Goal: Task Accomplishment & Management: Manage account settings

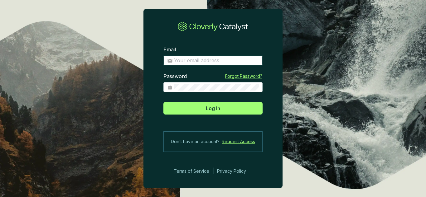
click at [224, 61] on input "Email" at bounding box center [216, 60] width 85 height 7
type input "dvp@allcot.com"
click at [200, 82] on div "Password" at bounding box center [212, 82] width 99 height 19
click at [201, 84] on span at bounding box center [212, 87] width 99 height 10
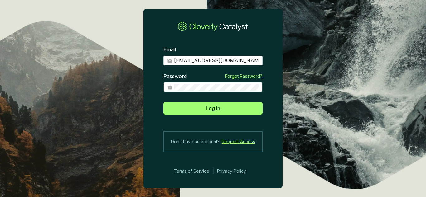
click at [163, 102] on button "Log In" at bounding box center [212, 108] width 99 height 12
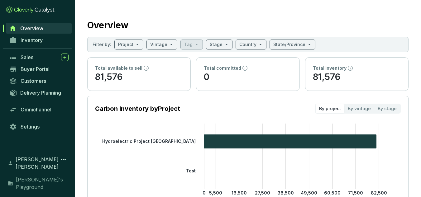
scroll to position [12, 0]
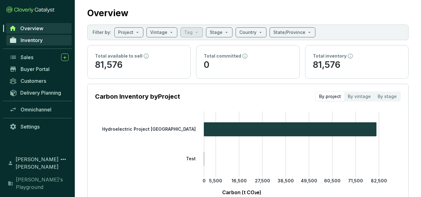
click at [35, 44] on link "Inventory" at bounding box center [39, 40] width 66 height 11
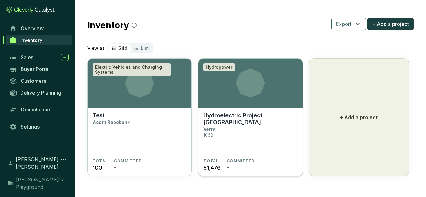
click at [268, 115] on p "Hydroelectric Project [GEOGRAPHIC_DATA]" at bounding box center [250, 119] width 94 height 14
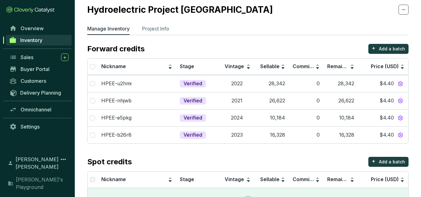
scroll to position [18, 0]
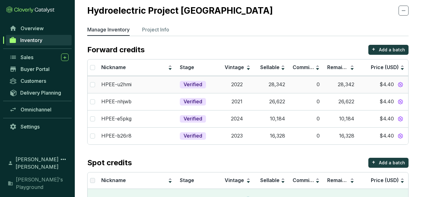
click at [359, 82] on td "$4.40" at bounding box center [383, 84] width 50 height 17
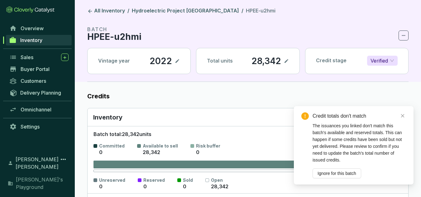
scroll to position [82, 0]
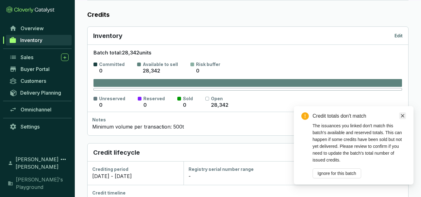
click at [402, 116] on icon "close" at bounding box center [403, 116] width 4 height 4
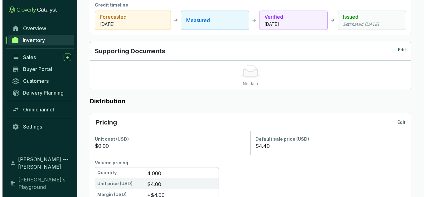
scroll to position [267, 0]
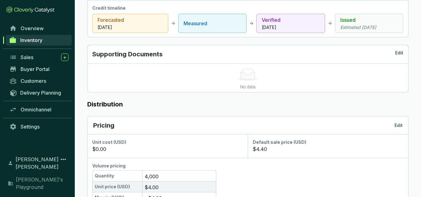
click at [397, 120] on div "Pricing Edit" at bounding box center [248, 126] width 321 height 18
click at [397, 126] on p "Edit" at bounding box center [399, 126] width 8 height 6
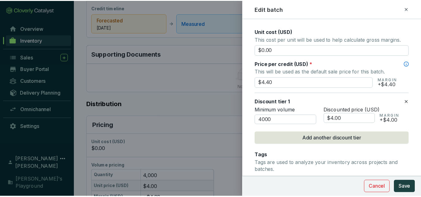
scroll to position [249, 0]
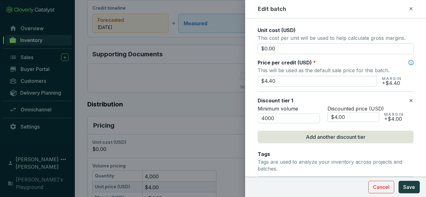
drag, startPoint x: 288, startPoint y: 82, endPoint x: 224, endPoint y: 78, distance: 64.4
click at [224, 78] on div "Edit batch Batch name * This is the internal name that will be used throughout …" at bounding box center [213, 98] width 426 height 197
type input "$5.00"
click at [368, 109] on span "Discounted price (USD)" at bounding box center [356, 109] width 56 height 6
click at [266, 119] on input "4000" at bounding box center [289, 119] width 62 height 10
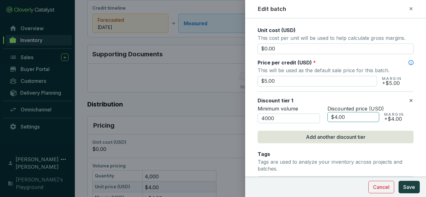
click at [339, 118] on input "$4.00" at bounding box center [354, 117] width 52 height 10
type input "$4.40"
click at [356, 126] on section "Discount tier 1 Minimum volume 4000 Discounted price (USD) $4.40 MARGIN +$4.40" at bounding box center [336, 110] width 156 height 37
click at [411, 187] on span "Save" at bounding box center [409, 187] width 12 height 7
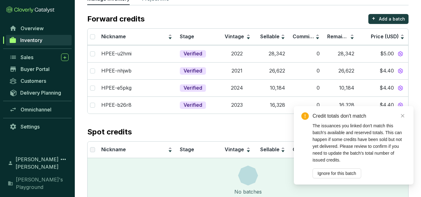
scroll to position [55, 0]
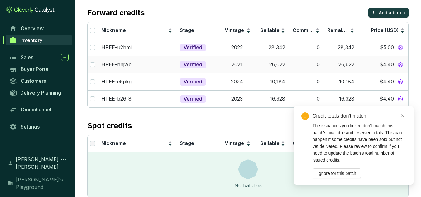
click at [369, 66] on div "$4.40" at bounding box center [383, 65] width 43 height 8
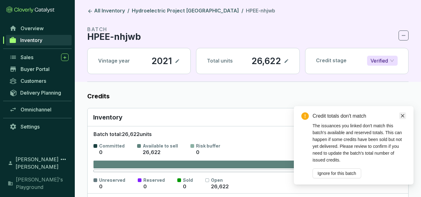
click at [403, 114] on icon "close" at bounding box center [403, 116] width 4 height 4
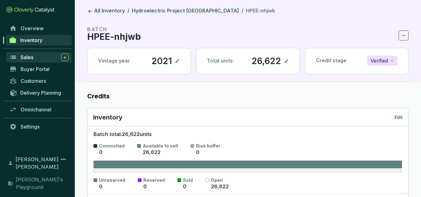
click at [47, 56] on div "Sales" at bounding box center [45, 57] width 48 height 7
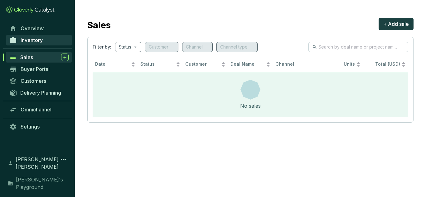
click at [33, 39] on span "Inventory" at bounding box center [32, 40] width 22 height 6
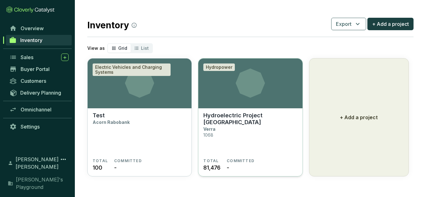
click at [269, 115] on p "Hydroelectric Project [GEOGRAPHIC_DATA]" at bounding box center [250, 119] width 94 height 14
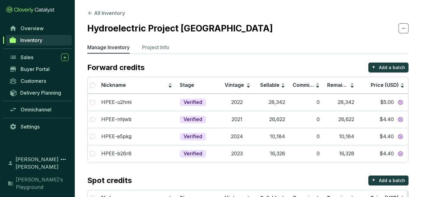
scroll to position [8, 0]
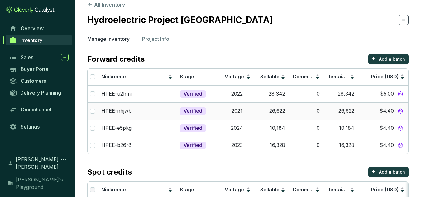
click at [365, 111] on div "$4.40" at bounding box center [383, 111] width 43 height 8
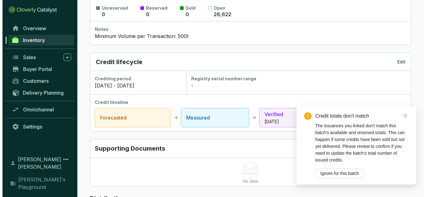
scroll to position [175, 0]
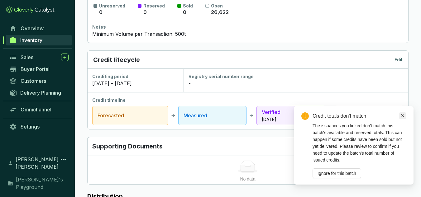
click at [404, 119] on link "Close" at bounding box center [403, 116] width 7 height 7
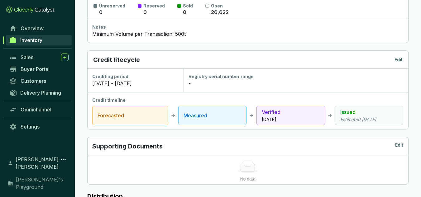
click at [395, 61] on p "Edit" at bounding box center [399, 60] width 8 height 6
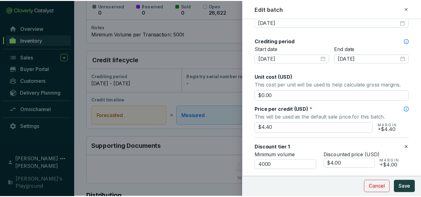
scroll to position [209, 0]
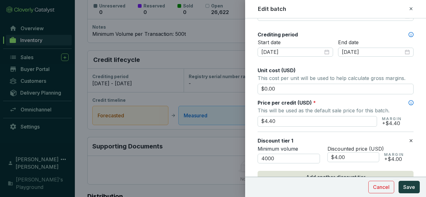
drag, startPoint x: 306, startPoint y: 122, endPoint x: 209, endPoint y: 119, distance: 97.0
click at [210, 119] on div "Edit batch Batch name * This is the internal name that will be used throughout …" at bounding box center [213, 98] width 426 height 197
type input "$5.00"
drag, startPoint x: 320, startPoint y: 158, endPoint x: 297, endPoint y: 157, distance: 23.1
click at [304, 157] on div "Minimum volume 4000 Discounted price (USD) $4.00 MARGIN +$4.00" at bounding box center [336, 155] width 156 height 18
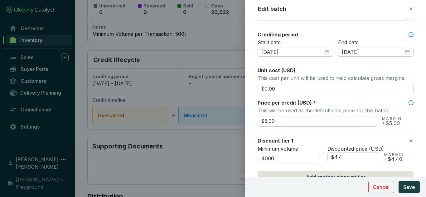
type input "$4.40"
click at [344, 167] on section "Discount tier 1 Minimum volume 4000 Discounted price (USD) $4.40 MARGIN +$4.40" at bounding box center [336, 150] width 156 height 37
click at [407, 187] on span "Save" at bounding box center [409, 187] width 12 height 7
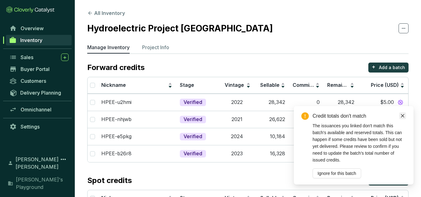
click at [401, 116] on icon "close" at bounding box center [403, 116] width 4 height 4
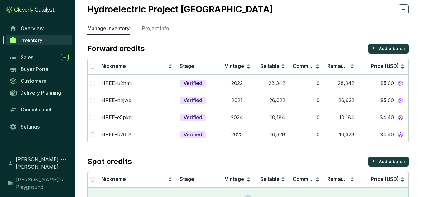
scroll to position [31, 0]
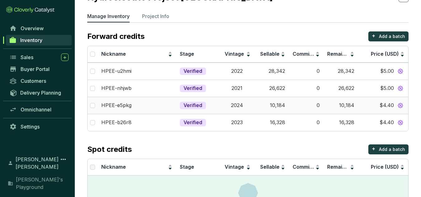
click at [359, 109] on td "$4.40" at bounding box center [383, 105] width 50 height 17
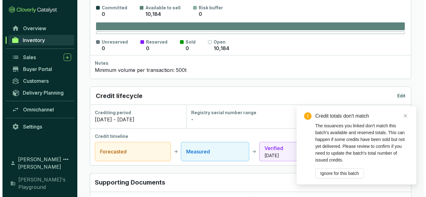
scroll to position [185, 0]
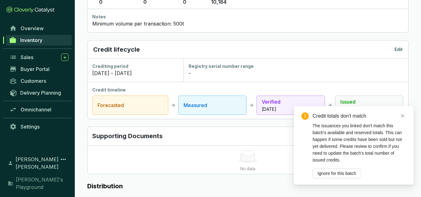
click at [401, 51] on p "Edit" at bounding box center [399, 49] width 8 height 6
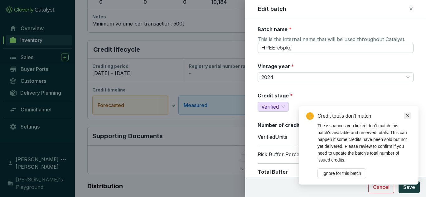
click at [410, 116] on link "Close" at bounding box center [407, 116] width 7 height 7
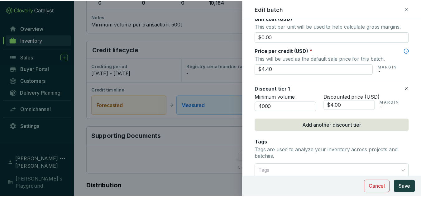
scroll to position [268, 0]
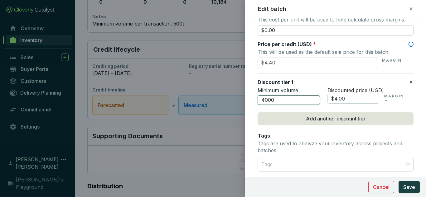
drag, startPoint x: 297, startPoint y: 100, endPoint x: 219, endPoint y: 99, distance: 77.4
click at [219, 99] on div "Edit batch Batch name * This is the internal name that will be used throughout …" at bounding box center [213, 98] width 426 height 197
drag, startPoint x: 355, startPoint y: 97, endPoint x: 271, endPoint y: 95, distance: 84.3
click at [281, 95] on div "Minimum volume 4000 Discounted price (USD) $4.00 MARGIN -" at bounding box center [336, 96] width 156 height 18
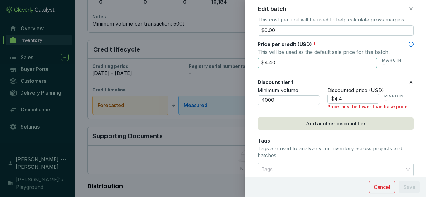
type input "$4.40"
drag, startPoint x: 280, startPoint y: 60, endPoint x: 193, endPoint y: 70, distance: 86.7
click at [194, 70] on div "Edit batch Batch name * This is the internal name that will be used throughout …" at bounding box center [213, 98] width 426 height 197
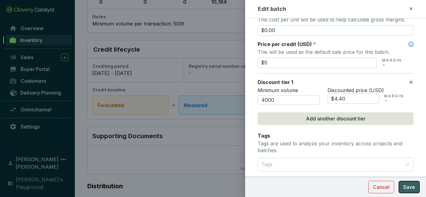
type input "$5.00"
click at [415, 185] on span "Save" at bounding box center [409, 187] width 12 height 7
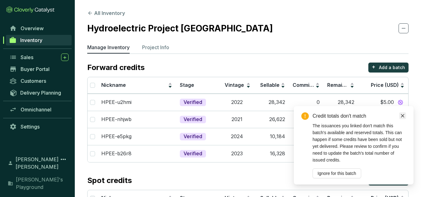
click at [400, 114] on link "Close" at bounding box center [403, 116] width 7 height 7
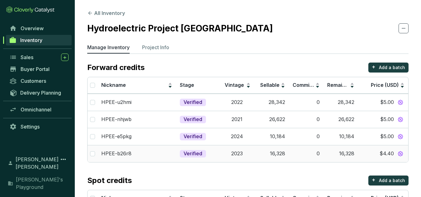
click at [367, 154] on div "$4.40" at bounding box center [383, 154] width 43 height 8
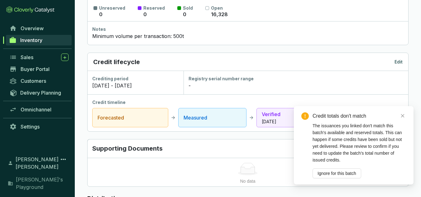
scroll to position [226, 0]
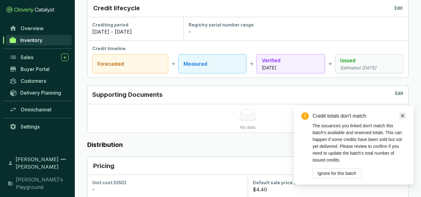
click at [405, 116] on icon "close" at bounding box center [403, 116] width 4 height 4
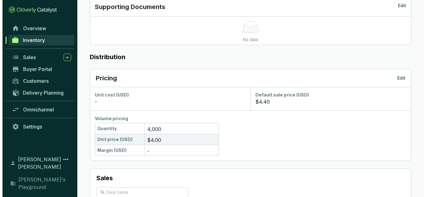
scroll to position [326, 0]
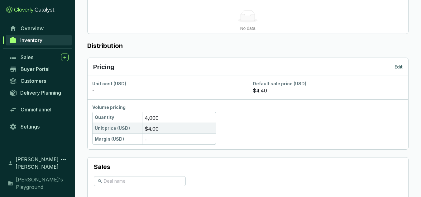
click at [398, 65] on p "Edit" at bounding box center [399, 67] width 8 height 6
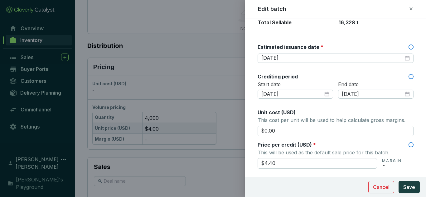
scroll to position [178, 0]
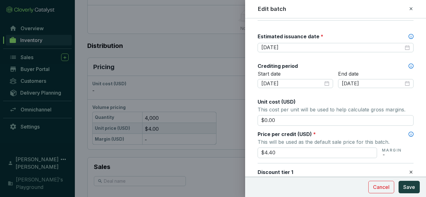
drag, startPoint x: 262, startPoint y: 153, endPoint x: 232, endPoint y: 158, distance: 30.6
click at [232, 158] on div "Edit batch Batch name * This is the internal name that will be used throughout …" at bounding box center [213, 98] width 426 height 197
type input "$5.00"
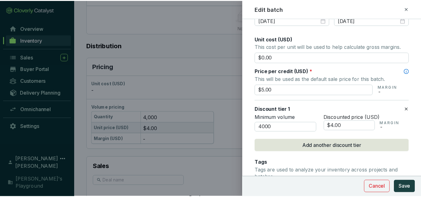
scroll to position [244, 0]
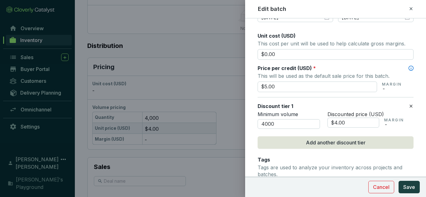
drag, startPoint x: 348, startPoint y: 124, endPoint x: 264, endPoint y: 112, distance: 85.0
click at [265, 112] on div "Minimum volume 4000 Discounted price (USD) $4.00 MARGIN -" at bounding box center [336, 120] width 156 height 18
type input "$4.40"
click at [411, 185] on span "Save" at bounding box center [409, 187] width 12 height 7
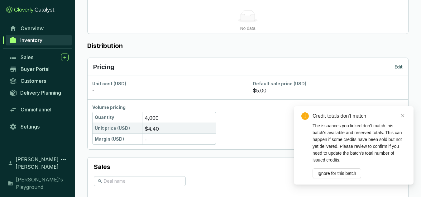
click at [368, 142] on div "The issuances you linked don't match this batch's available and reserved totals…" at bounding box center [360, 151] width 94 height 56
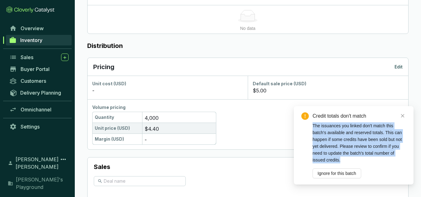
click at [368, 142] on div "The issuances you linked don't match this batch's available and reserved totals…" at bounding box center [360, 151] width 94 height 56
click at [338, 139] on div "The issuances you linked don't match this batch's available and reserved totals…" at bounding box center [360, 151] width 94 height 56
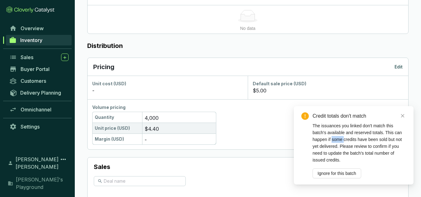
click at [338, 139] on div "The issuances you linked don't match this batch's available and reserved totals…" at bounding box center [360, 151] width 94 height 56
click at [326, 139] on div "The issuances you linked don't match this batch's available and reserved totals…" at bounding box center [360, 151] width 94 height 56
click at [342, 130] on div "The issuances you linked don't match this batch's available and reserved totals…" at bounding box center [360, 151] width 94 height 56
click at [404, 113] on link "Close" at bounding box center [403, 116] width 7 height 7
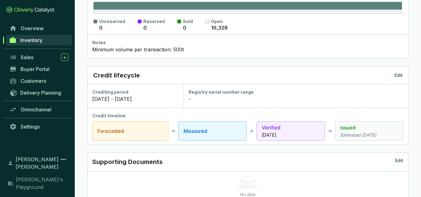
scroll to position [160, 0]
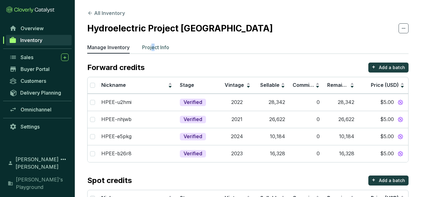
click at [154, 52] on li "Project Info" at bounding box center [155, 49] width 27 height 10
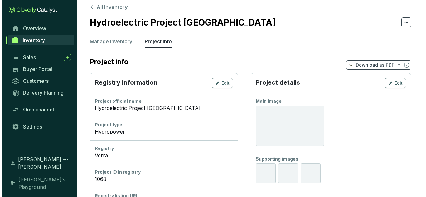
scroll to position [4, 0]
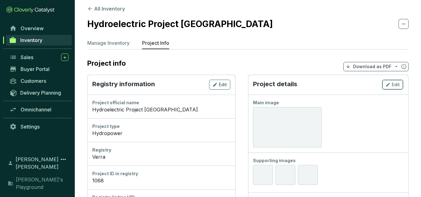
click at [397, 89] on button "Edit" at bounding box center [392, 85] width 21 height 10
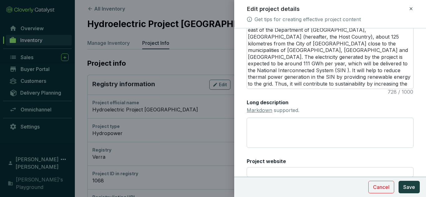
scroll to position [197, 0]
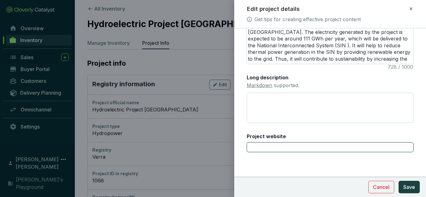
click at [323, 149] on input "Project website" at bounding box center [330, 148] width 167 height 10
paste input "[URL][DOMAIN_NAME]"
type input "[URL][DOMAIN_NAME]"
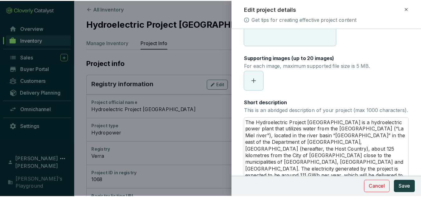
scroll to position [0, 0]
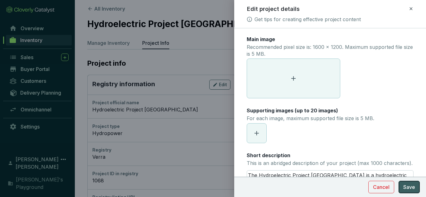
click at [407, 191] on span "Save" at bounding box center [409, 187] width 12 height 7
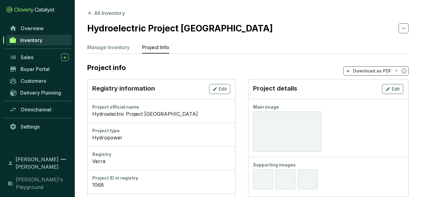
click at [40, 38] on span "Inventory" at bounding box center [31, 40] width 22 height 6
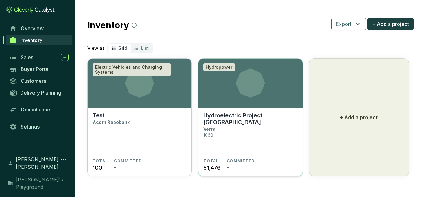
click at [273, 130] on section "Hydroelectric Project El Edén Verra 1068" at bounding box center [250, 135] width 94 height 46
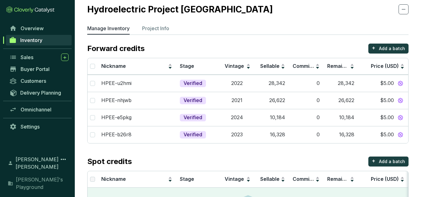
scroll to position [22, 0]
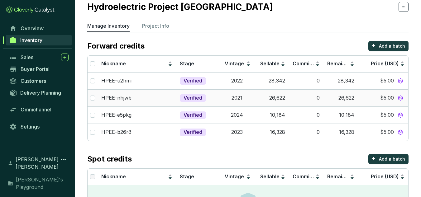
click at [366, 97] on div "$5.00" at bounding box center [383, 98] width 43 height 8
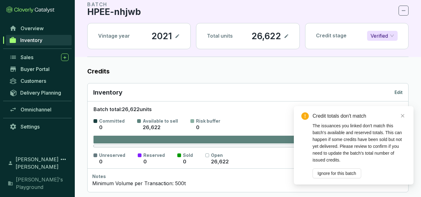
scroll to position [45, 0]
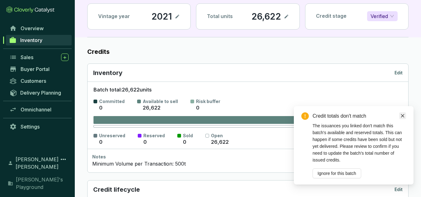
click at [403, 118] on icon "close" at bounding box center [403, 116] width 4 height 4
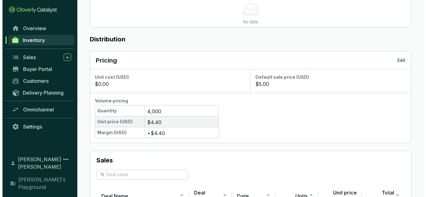
scroll to position [333, 0]
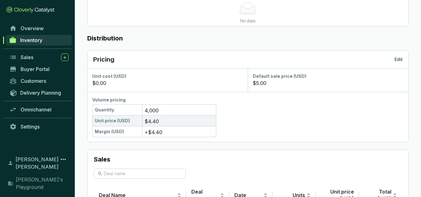
click at [401, 60] on p "Edit" at bounding box center [399, 59] width 8 height 6
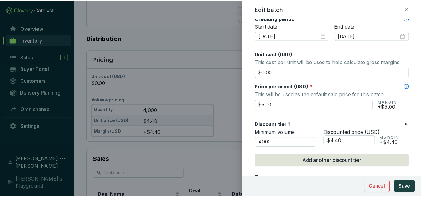
scroll to position [232, 0]
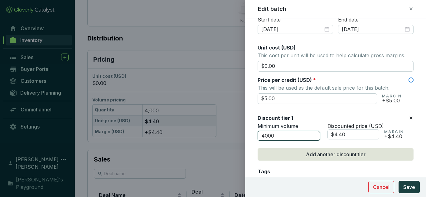
drag, startPoint x: 263, startPoint y: 136, endPoint x: 266, endPoint y: 136, distance: 3.4
click at [266, 136] on input "4000" at bounding box center [289, 136] width 62 height 10
type input "5000"
click at [342, 134] on input "$4.40" at bounding box center [354, 135] width 52 height 10
type input "$4.50"
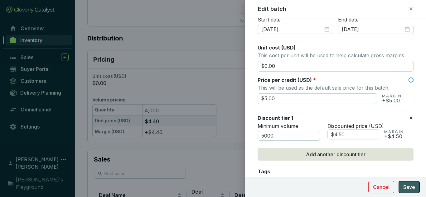
click at [411, 188] on span "Save" at bounding box center [409, 187] width 12 height 7
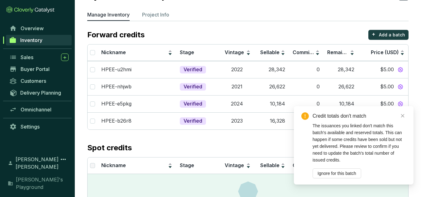
scroll to position [41, 0]
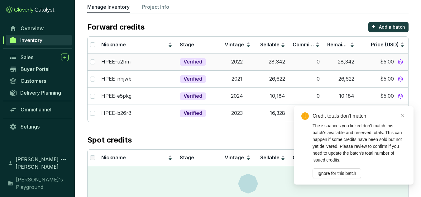
click at [375, 60] on div "$5.00" at bounding box center [383, 62] width 43 height 8
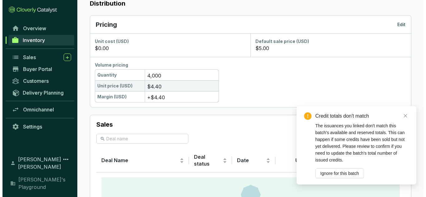
scroll to position [370, 0]
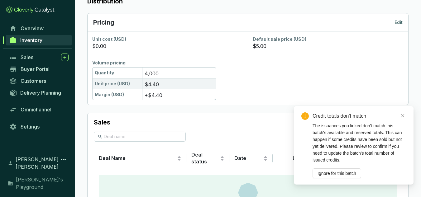
click at [395, 24] on div "Pricing Edit" at bounding box center [248, 22] width 310 height 9
click at [395, 23] on p "Edit" at bounding box center [399, 22] width 8 height 6
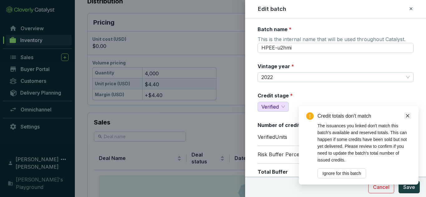
click at [405, 115] on link "Close" at bounding box center [407, 116] width 7 height 7
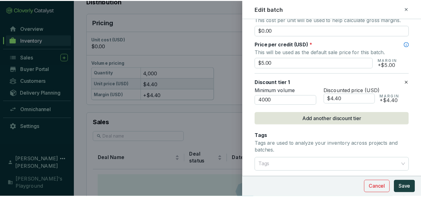
scroll to position [270, 0]
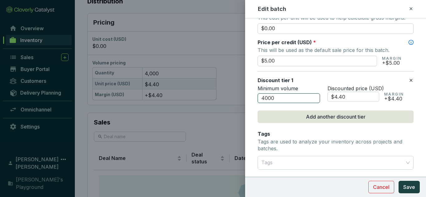
drag, startPoint x: 291, startPoint y: 98, endPoint x: 236, endPoint y: 93, distance: 54.8
click at [236, 93] on div "Edit batch Batch name * This is the internal name that will be used throughout …" at bounding box center [213, 98] width 426 height 197
type input "5000"
click at [340, 98] on input "$4.40" at bounding box center [354, 97] width 52 height 10
type input "$4.50"
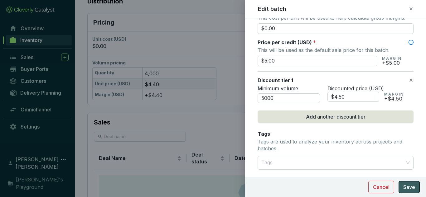
click at [408, 189] on span "Save" at bounding box center [409, 187] width 12 height 7
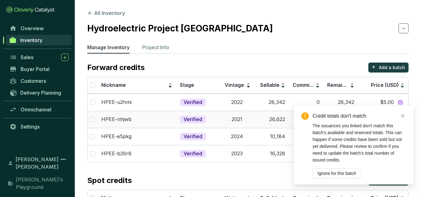
click at [253, 122] on td "2021" at bounding box center [237, 119] width 35 height 17
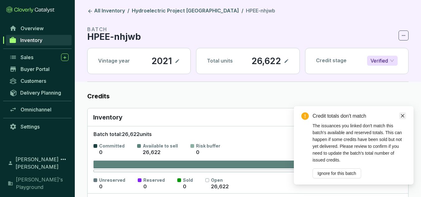
drag, startPoint x: 253, startPoint y: 122, endPoint x: 403, endPoint y: 115, distance: 149.6
click at [403, 115] on icon "close" at bounding box center [403, 116] width 4 height 4
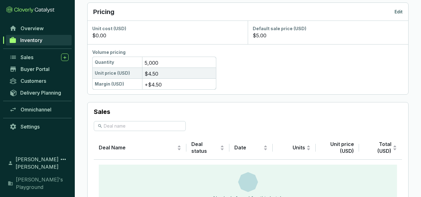
scroll to position [382, 0]
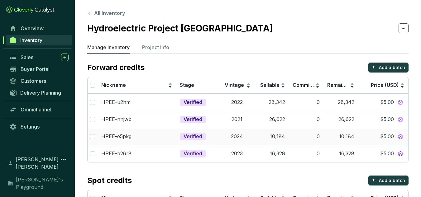
click at [299, 134] on td "0" at bounding box center [306, 136] width 35 height 17
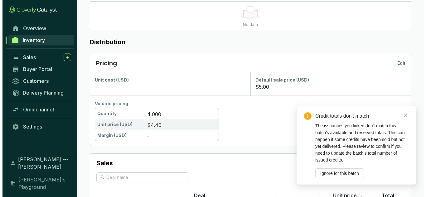
scroll to position [328, 0]
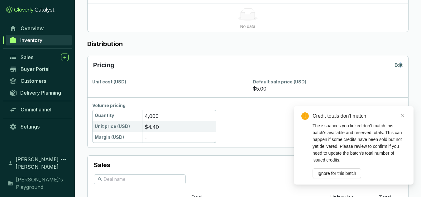
click at [401, 65] on p "Edit" at bounding box center [399, 65] width 8 height 6
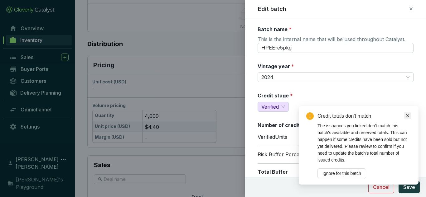
click at [410, 116] on link "Close" at bounding box center [407, 116] width 7 height 7
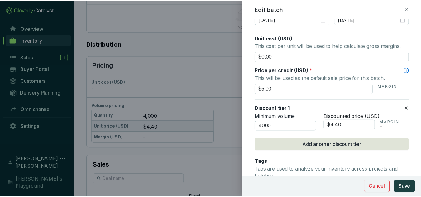
scroll to position [244, 0]
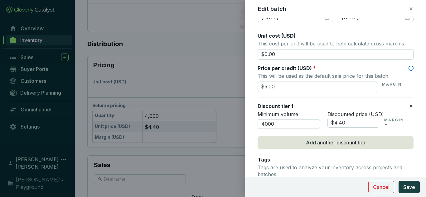
drag, startPoint x: 351, startPoint y: 124, endPoint x: 282, endPoint y: 133, distance: 69.5
click at [287, 131] on section "Discount tier 1 Minimum volume 4000 Discounted price (USD) $4.40 MARGIN -" at bounding box center [336, 115] width 156 height 37
type input "$4.50"
drag, startPoint x: 276, startPoint y: 128, endPoint x: 226, endPoint y: 132, distance: 49.8
click at [230, 132] on div "Edit batch Batch name * This is the internal name that will be used throughout …" at bounding box center [213, 98] width 426 height 197
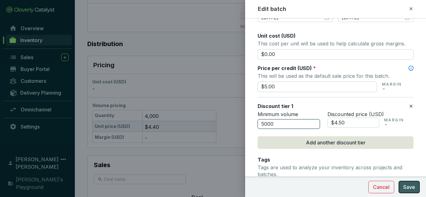
type input "5000"
click at [402, 187] on button "Save" at bounding box center [409, 187] width 21 height 12
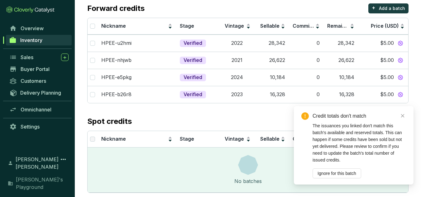
scroll to position [62, 0]
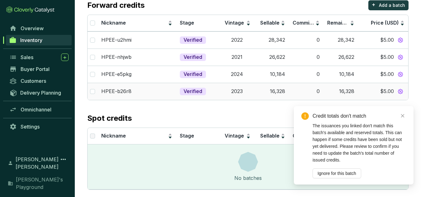
click at [255, 94] on td "16,328" at bounding box center [272, 91] width 35 height 17
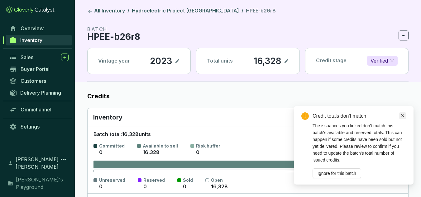
click at [401, 115] on icon "close" at bounding box center [403, 116] width 4 height 4
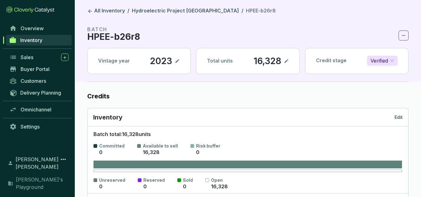
drag, startPoint x: 426, startPoint y: 63, endPoint x: 294, endPoint y: 77, distance: 132.7
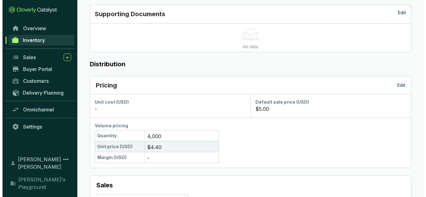
scroll to position [309, 0]
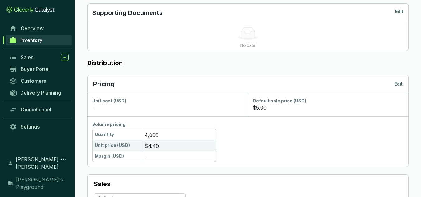
click at [400, 81] on p "Edit" at bounding box center [399, 84] width 8 height 6
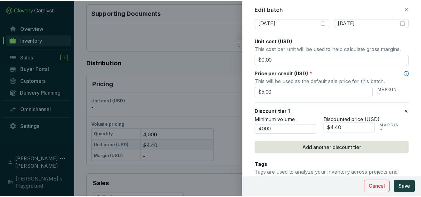
scroll to position [250, 0]
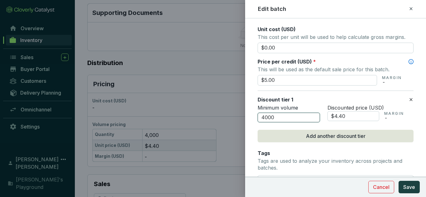
drag, startPoint x: 266, startPoint y: 118, endPoint x: 256, endPoint y: 119, distance: 10.0
click at [260, 119] on input "4000" at bounding box center [289, 118] width 62 height 10
type input "5000"
click at [342, 118] on input "$4.40" at bounding box center [354, 116] width 52 height 10
type input "$4.50"
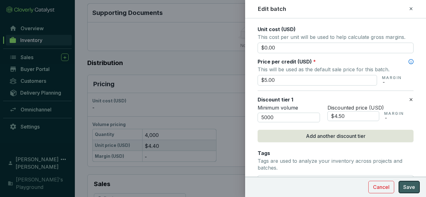
click at [413, 192] on button "Save" at bounding box center [409, 187] width 21 height 12
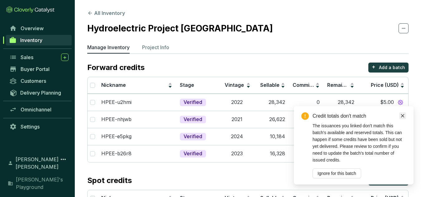
click at [405, 117] on icon "close" at bounding box center [403, 116] width 4 height 4
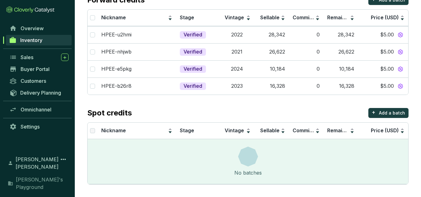
scroll to position [65, 0]
